Goal: Task Accomplishment & Management: Manage account settings

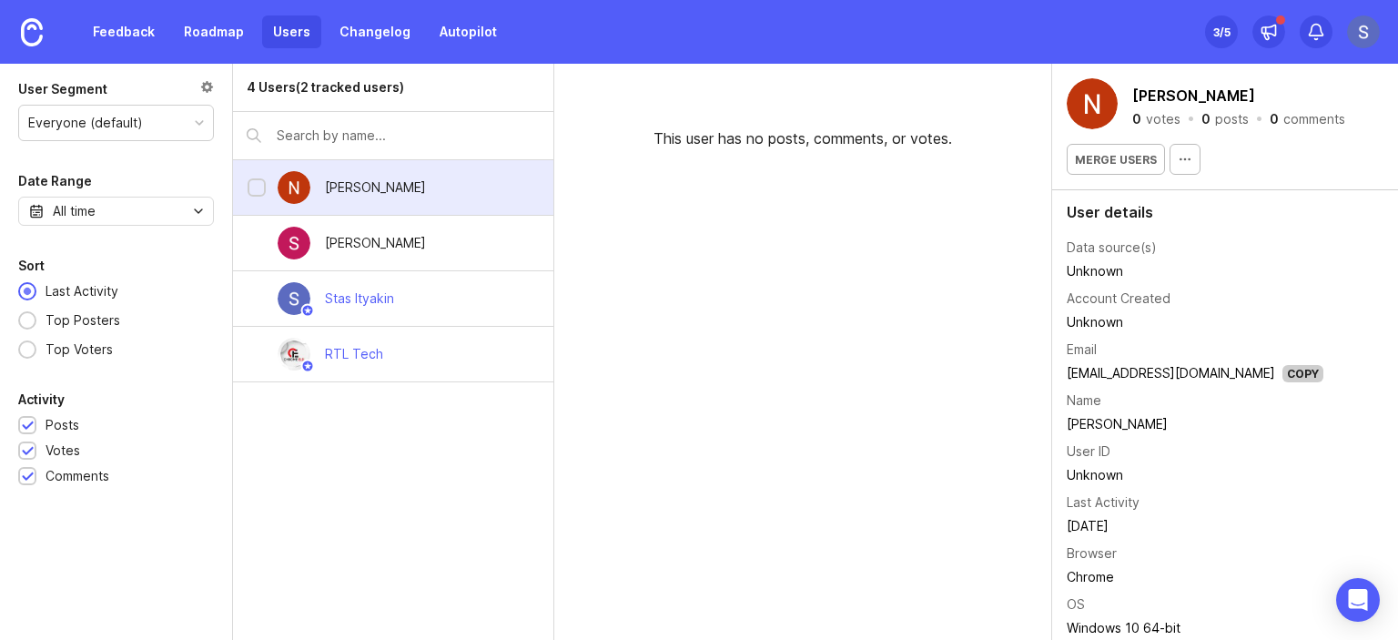
click at [484, 192] on div "[PERSON_NAME]" at bounding box center [393, 188] width 320 height 56
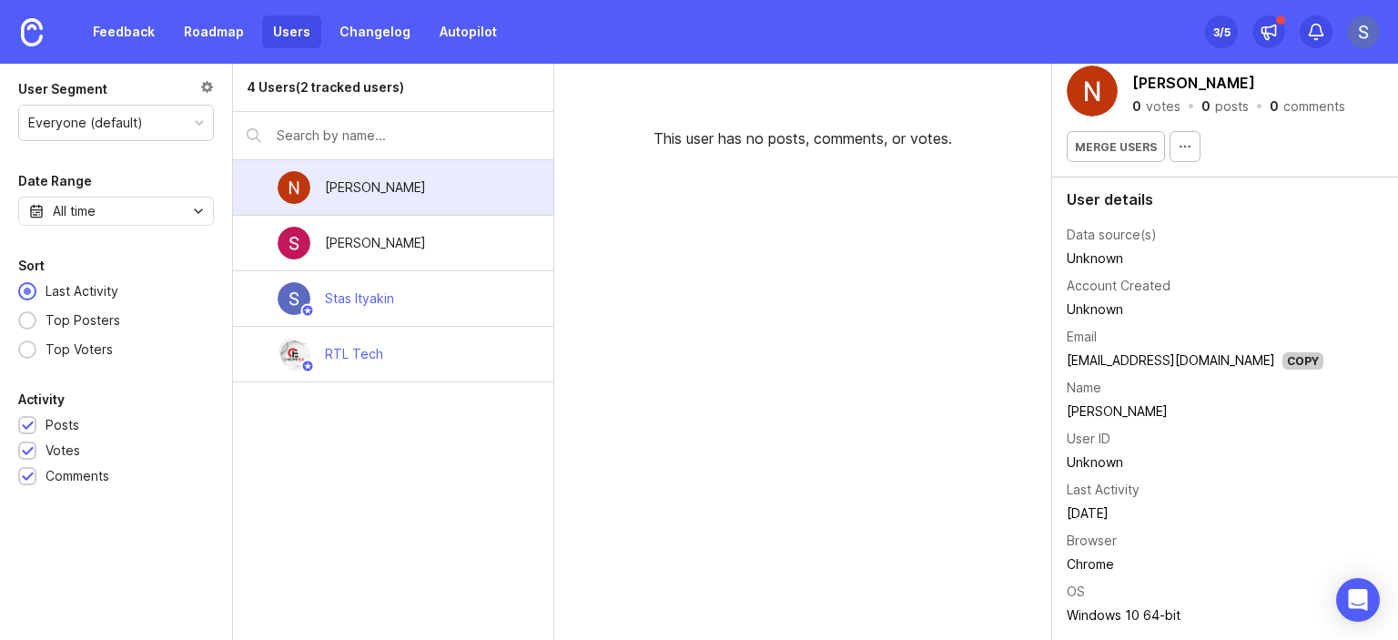
scroll to position [15, 0]
click at [1367, 27] on img at bounding box center [1363, 31] width 33 height 33
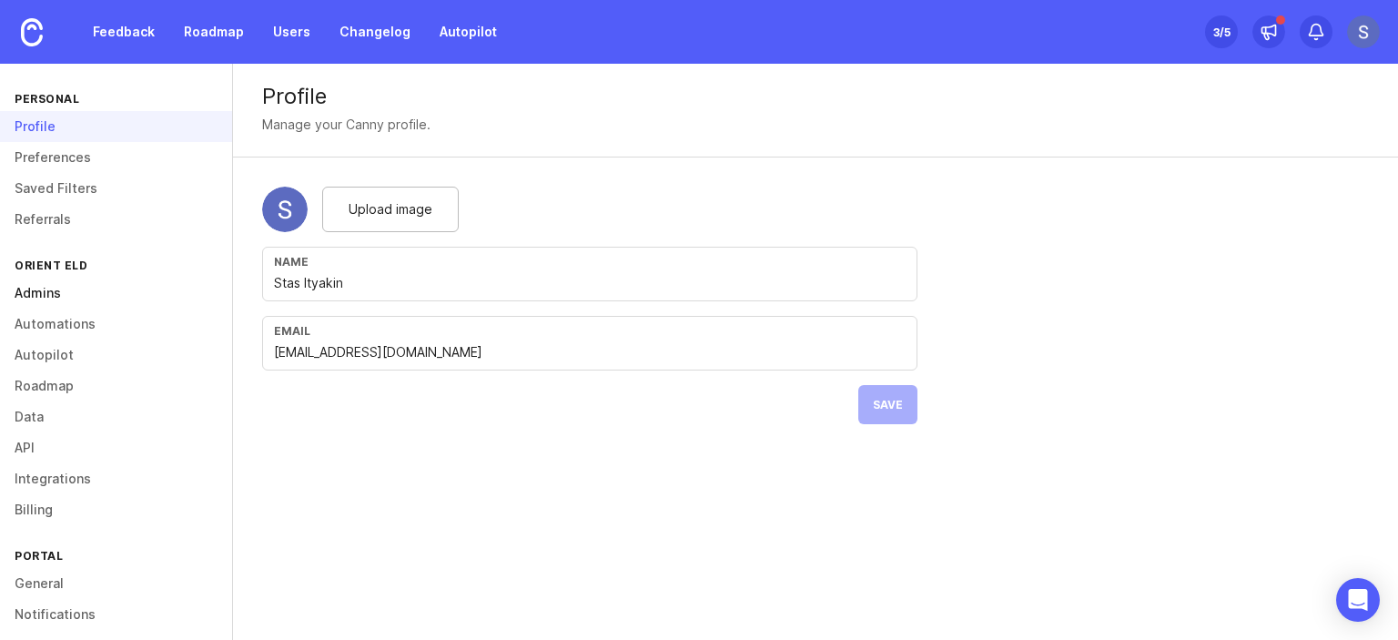
click at [56, 294] on link "Admins" at bounding box center [116, 293] width 232 height 31
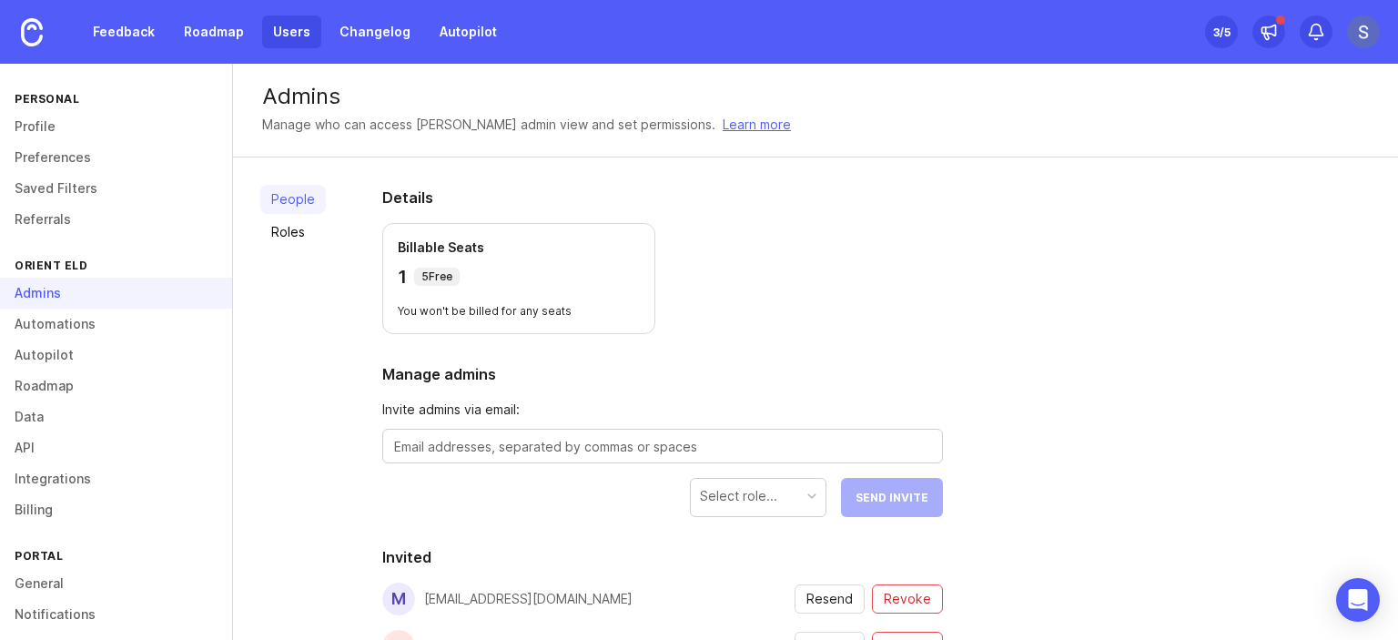
click at [300, 20] on link "Users" at bounding box center [291, 31] width 59 height 33
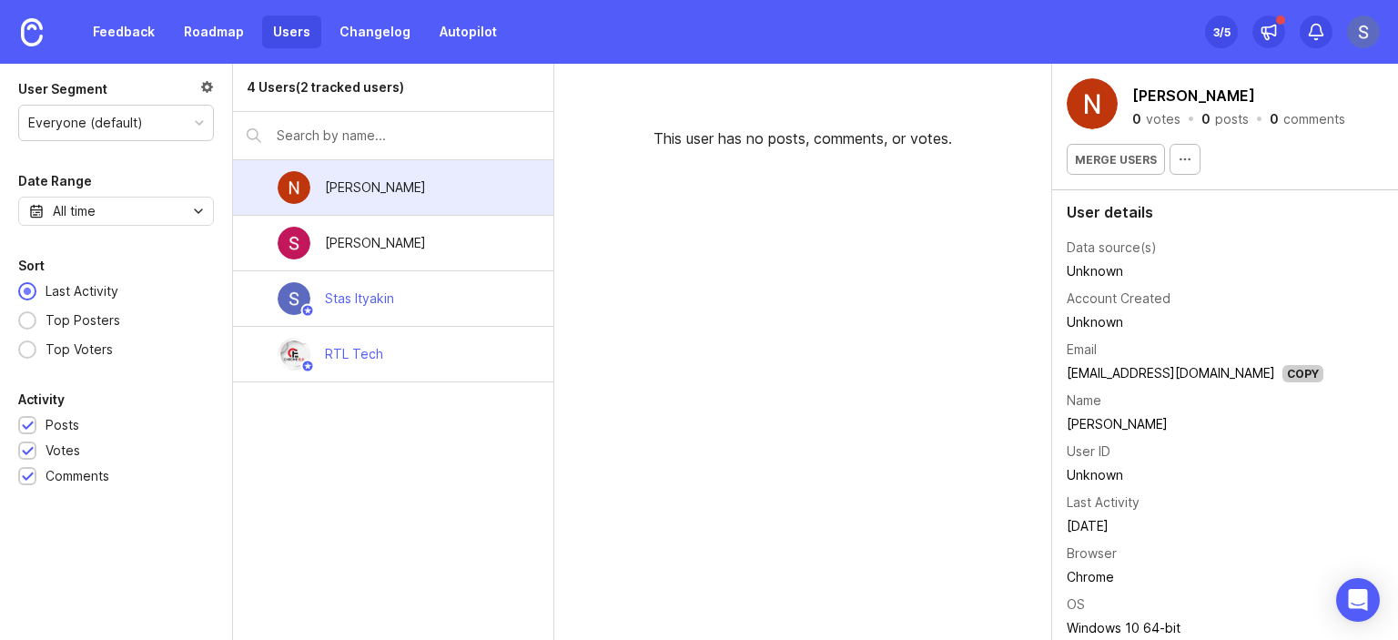
click at [208, 90] on div at bounding box center [207, 89] width 14 height 20
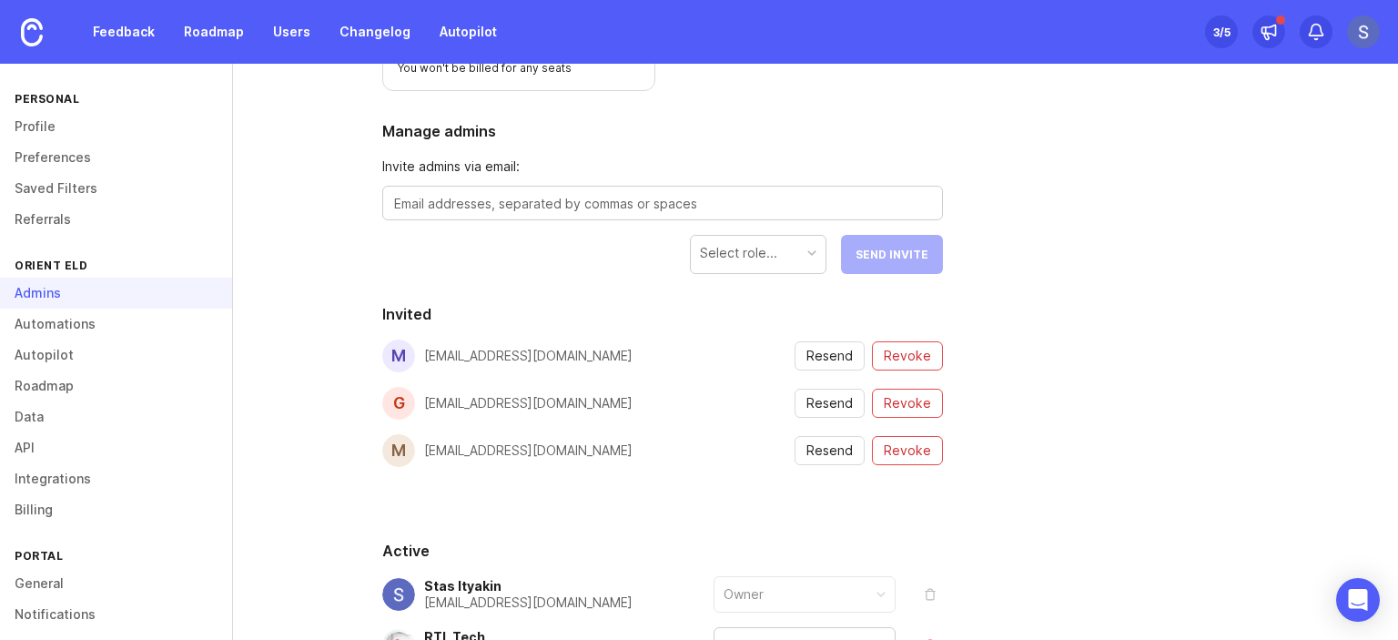
scroll to position [273, 0]
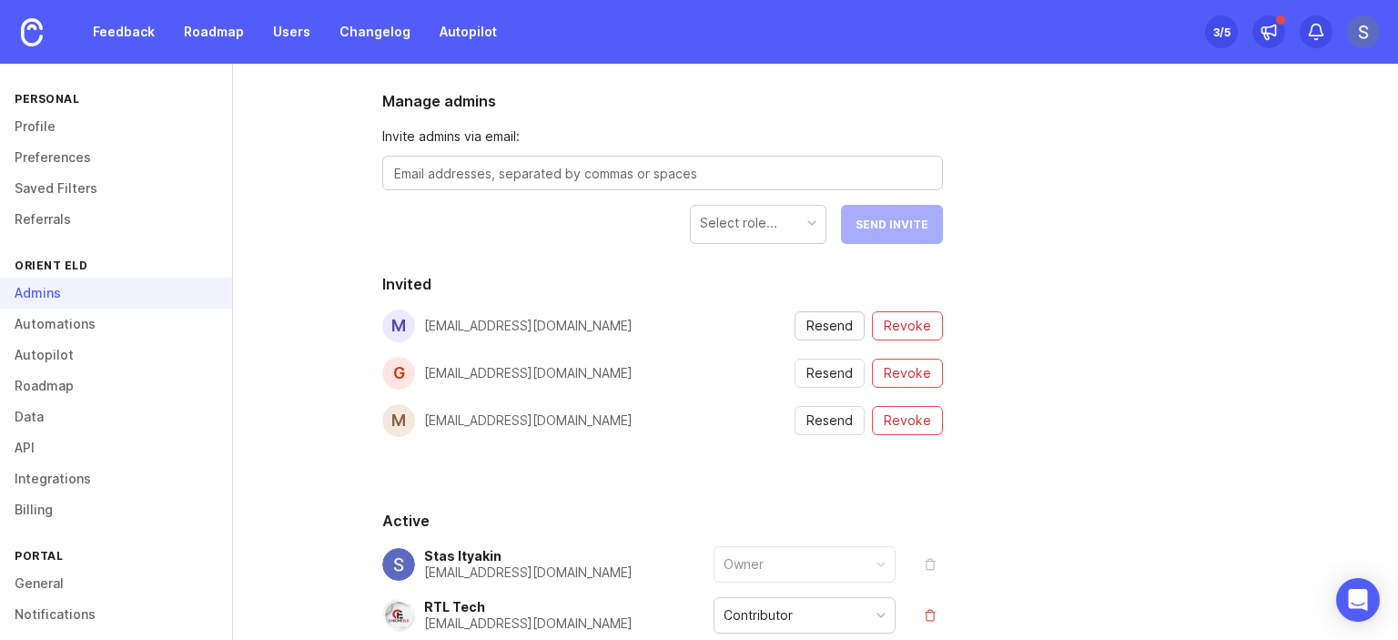
click at [831, 321] on span "Resend" at bounding box center [829, 326] width 46 height 18
click at [823, 327] on span "Resend" at bounding box center [829, 326] width 46 height 18
click at [830, 370] on span "Resend" at bounding box center [829, 373] width 46 height 18
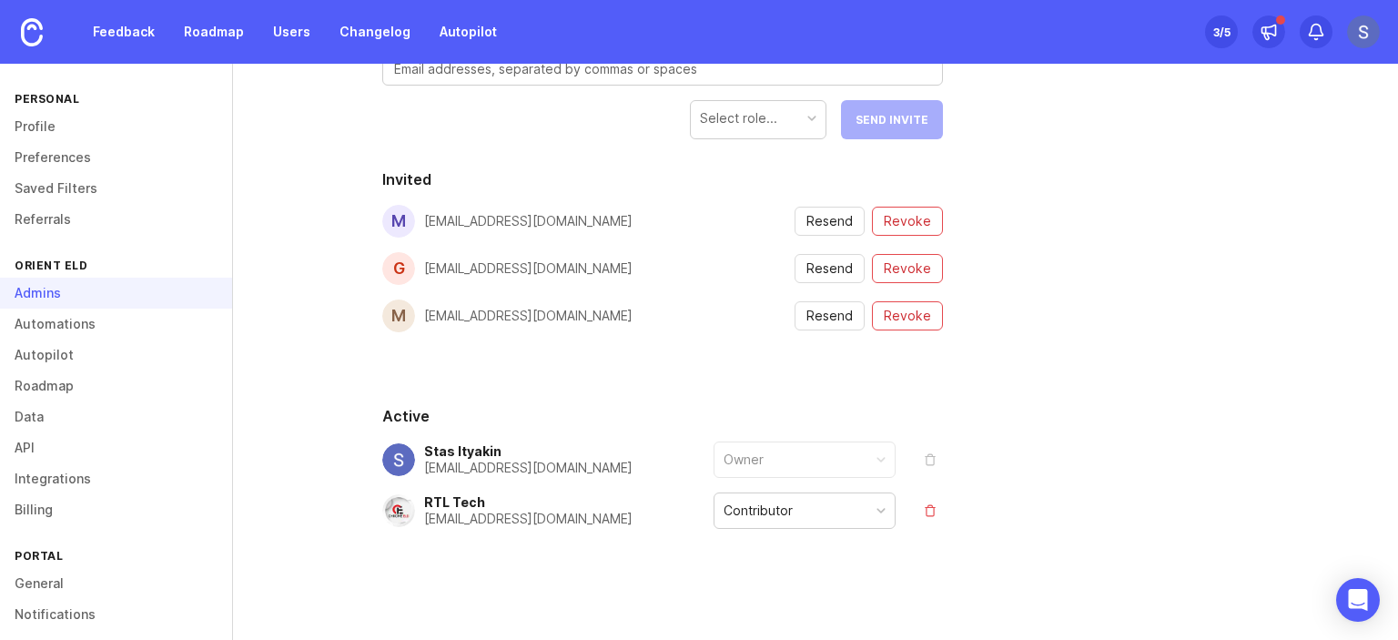
scroll to position [381, 0]
click at [826, 222] on span "Resend" at bounding box center [829, 217] width 46 height 18
click at [1217, 304] on div "People Roles Details Billable Seats 1 5 Free You won't be billed for any seats …" at bounding box center [815, 208] width 1165 height 865
click at [834, 219] on span "Resend" at bounding box center [829, 217] width 46 height 18
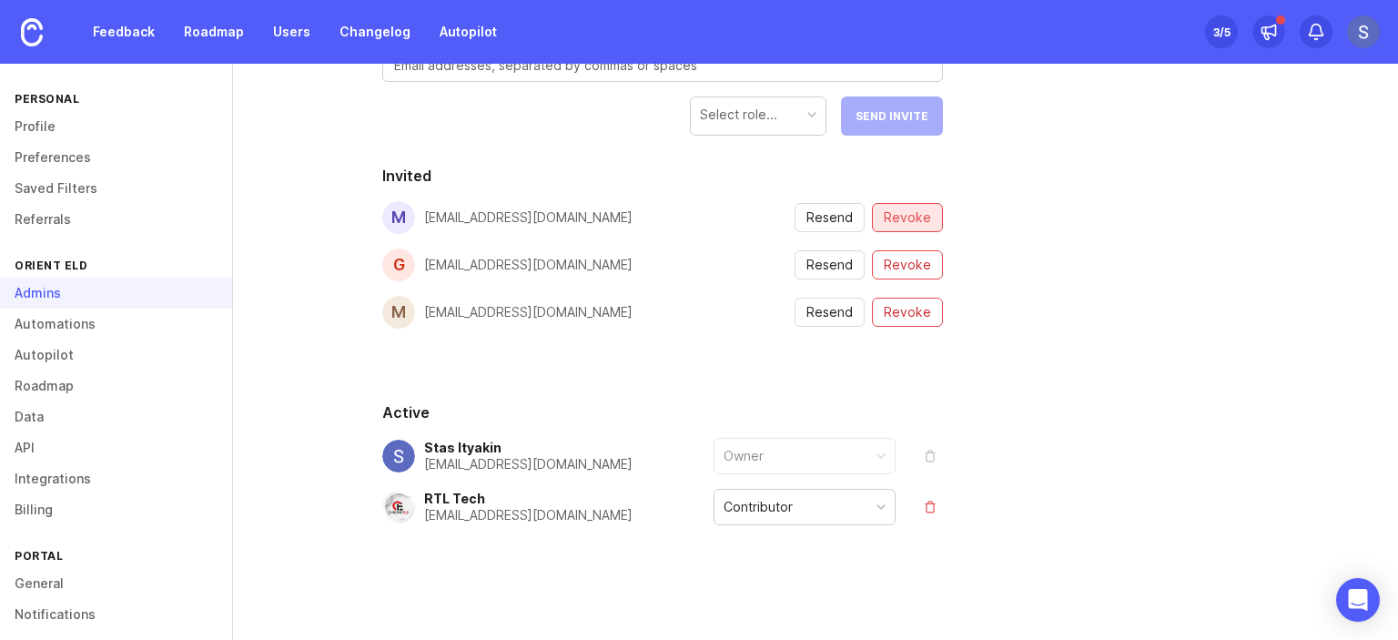
click at [926, 214] on span "Revoke" at bounding box center [907, 217] width 47 height 18
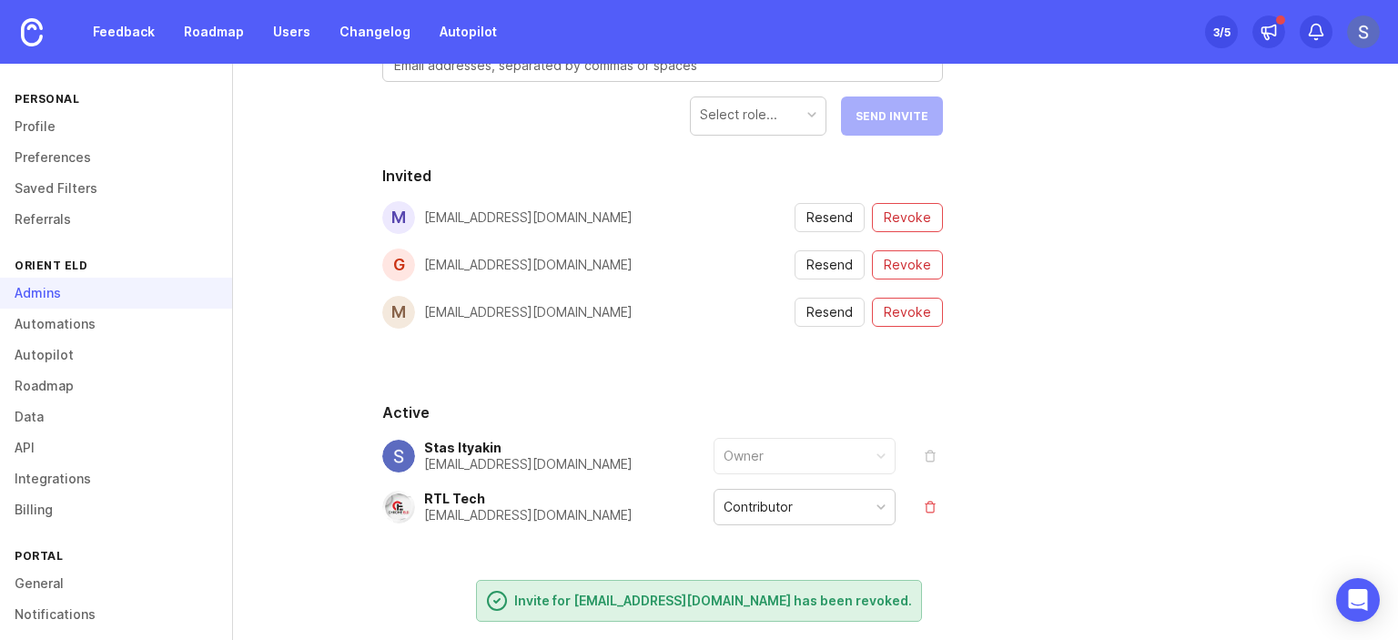
scroll to position [334, 0]
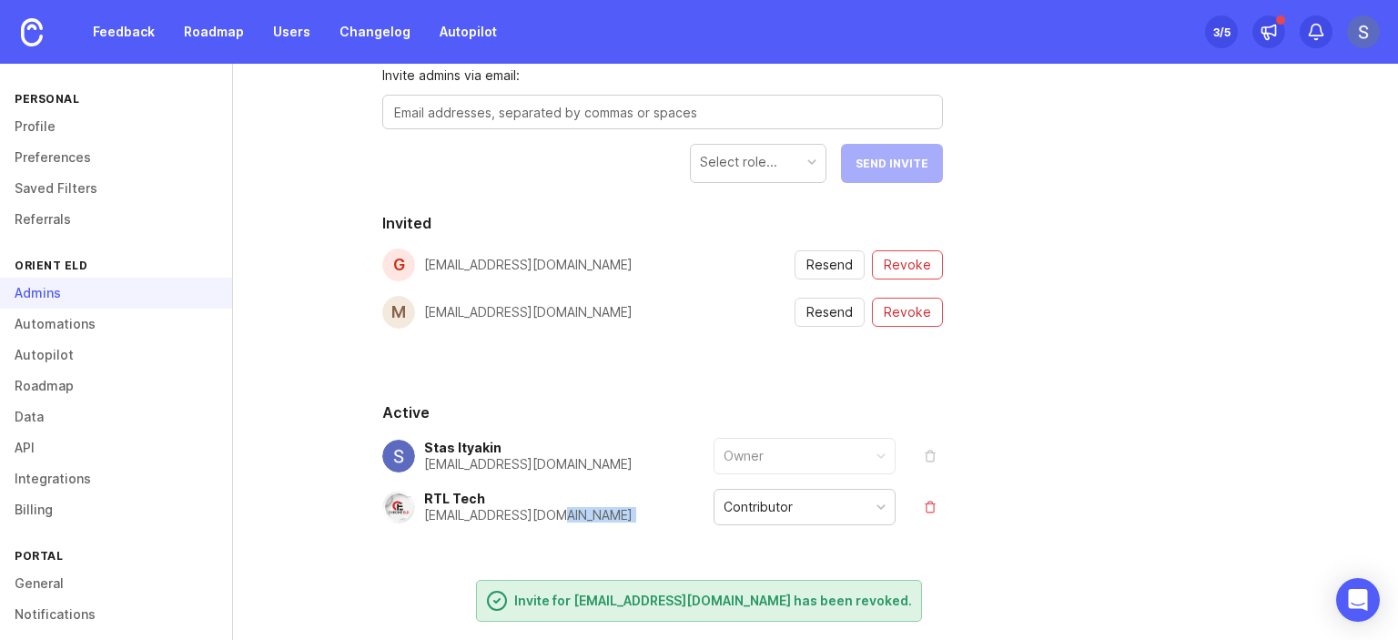
drag, startPoint x: 608, startPoint y: 600, endPoint x: 727, endPoint y: 598, distance: 119.2
click at [727, 598] on div "Details Billable Seats 1 5 Free You won't be billed for any seats Manage admins…" at bounding box center [662, 232] width 619 height 818
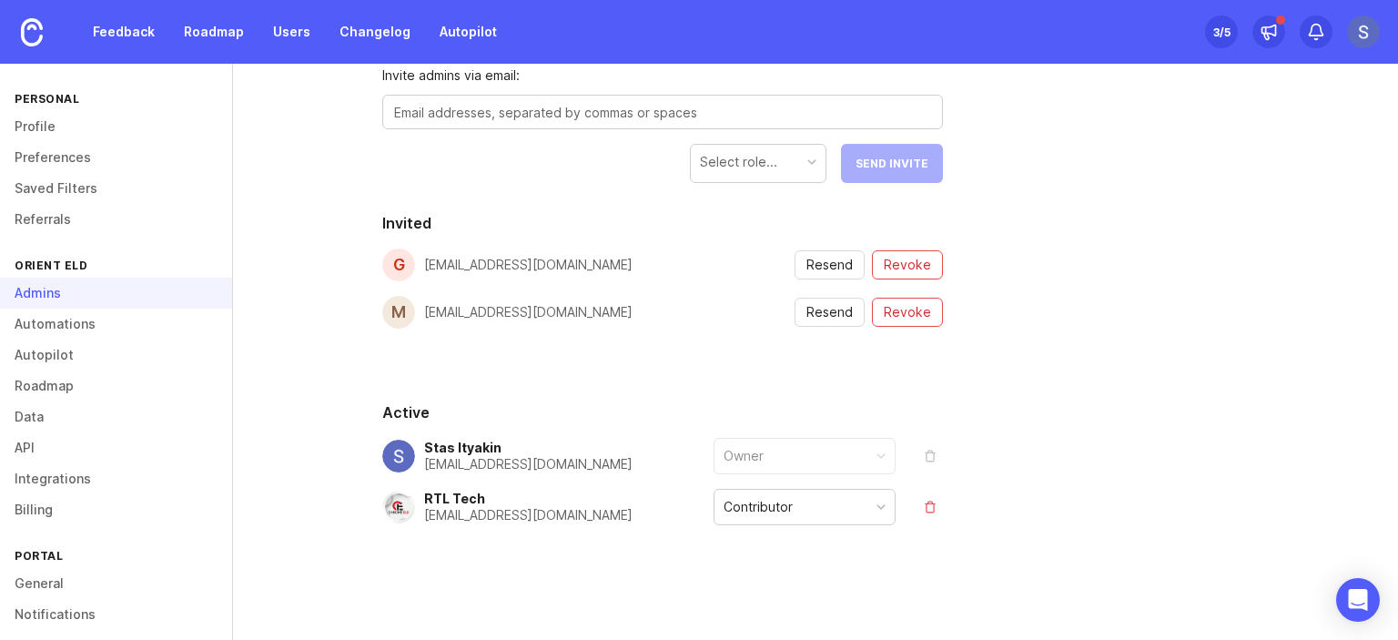
drag, startPoint x: 1258, startPoint y: 281, endPoint x: 1216, endPoint y: 269, distance: 43.5
click at [1258, 281] on div "People Roles Details Billable Seats 1 5 Free You won't be billed for any seats …" at bounding box center [815, 232] width 1165 height 818
click at [557, 111] on textarea at bounding box center [662, 113] width 537 height 20
paste textarea "[EMAIL_ADDRESS][DOMAIN_NAME]"
type textarea "[EMAIL_ADDRESS][DOMAIN_NAME]"
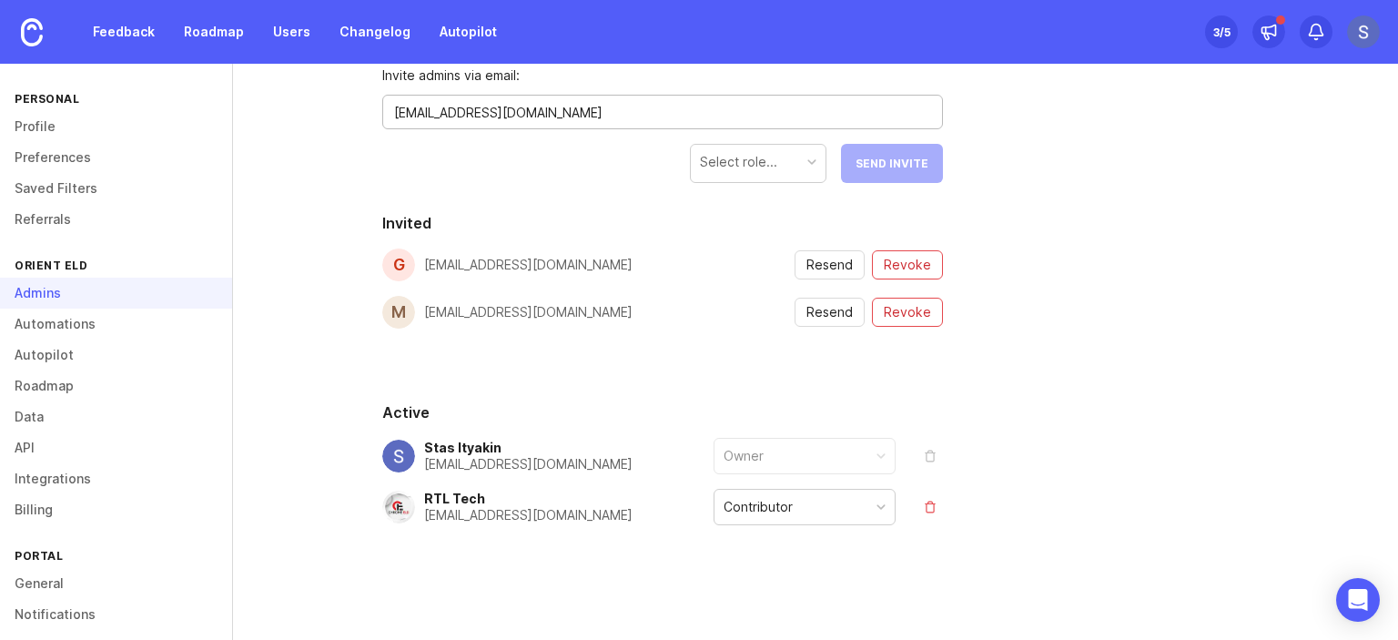
click at [768, 160] on div "Select role..." at bounding box center [738, 162] width 77 height 20
click at [1046, 180] on div "People Roles Details Billable Seats 1 5 Free You won't be billed for any seats …" at bounding box center [815, 232] width 1165 height 818
click at [908, 167] on span "Send Invite" at bounding box center [891, 164] width 73 height 14
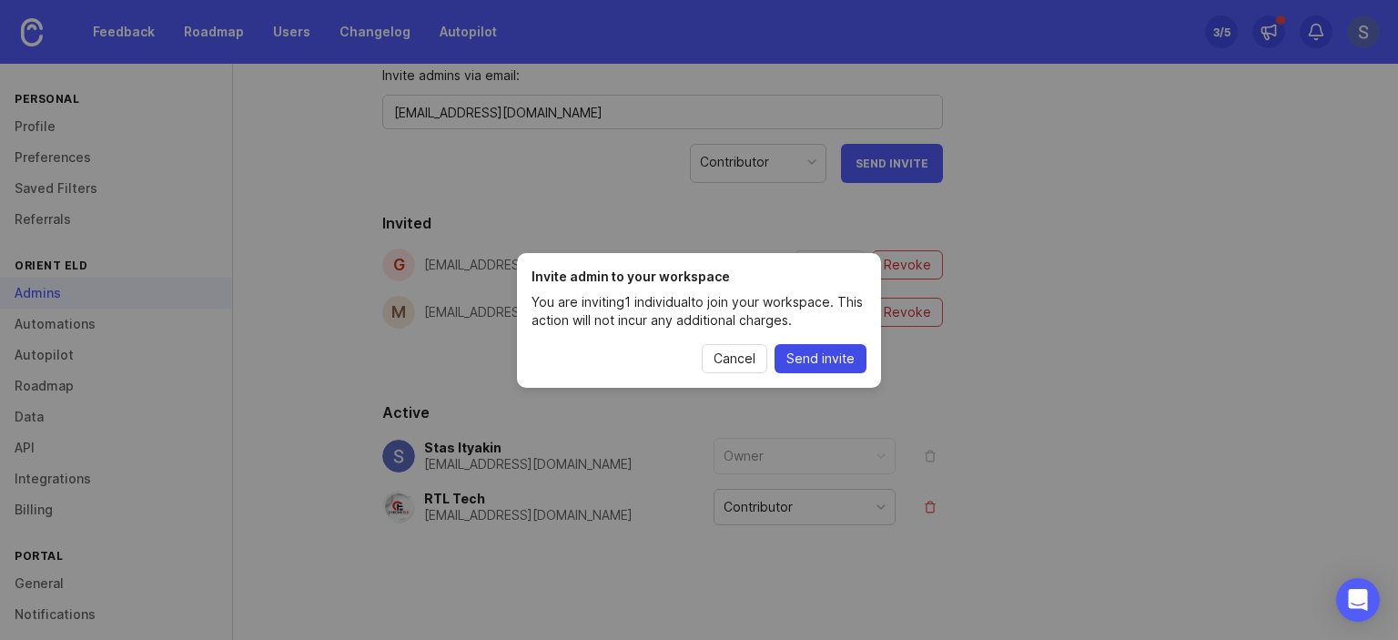
click at [815, 358] on span "Send invite" at bounding box center [820, 358] width 68 height 18
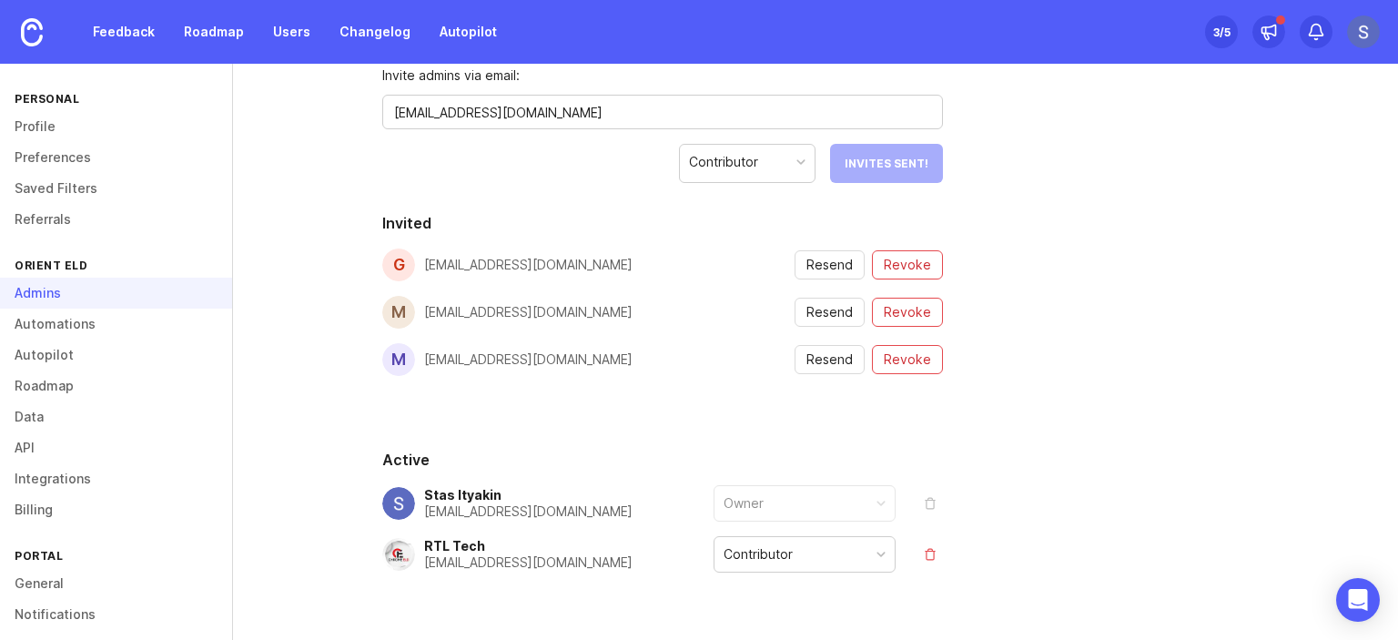
click at [1286, 222] on div "People Roles Details Billable Seats 1 5 Free You won't be billed for any seats …" at bounding box center [815, 255] width 1165 height 865
